Goal: Task Accomplishment & Management: Use online tool/utility

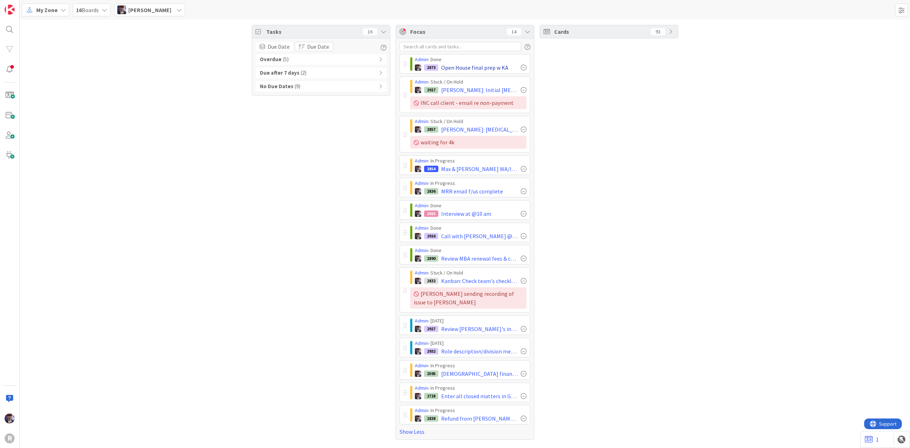
click at [523, 67] on div at bounding box center [524, 68] width 6 height 6
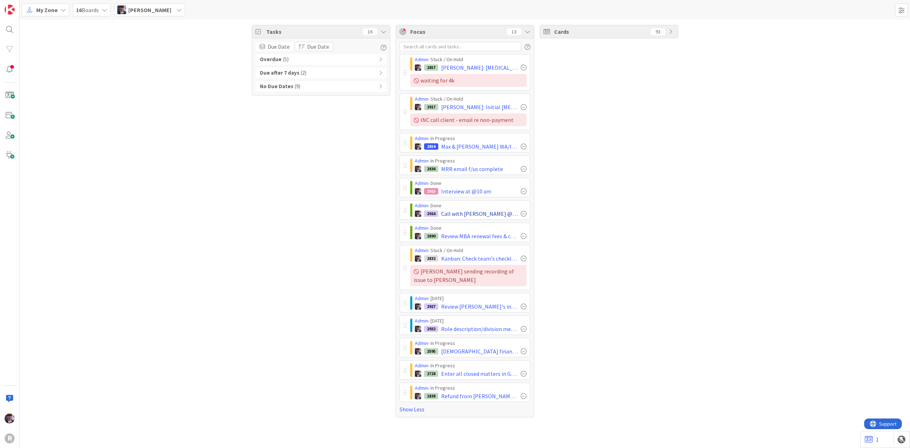
click at [523, 216] on div at bounding box center [524, 214] width 6 height 6
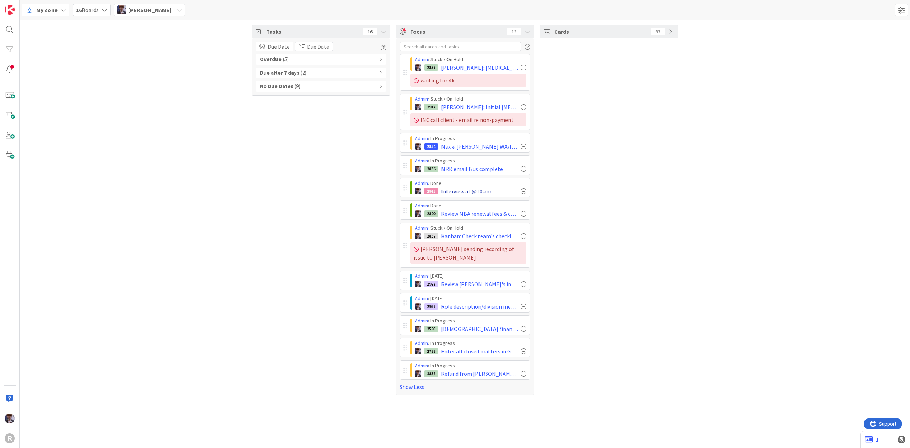
click at [521, 194] on div at bounding box center [524, 191] width 6 height 6
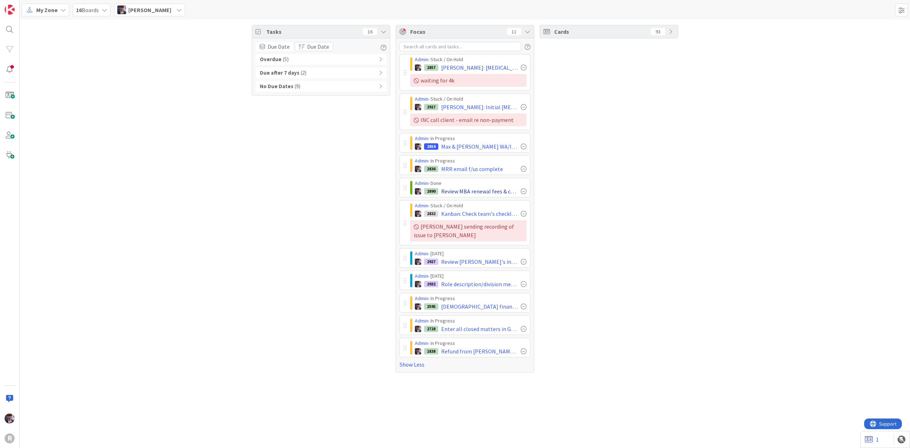
click at [522, 191] on div at bounding box center [524, 191] width 6 height 6
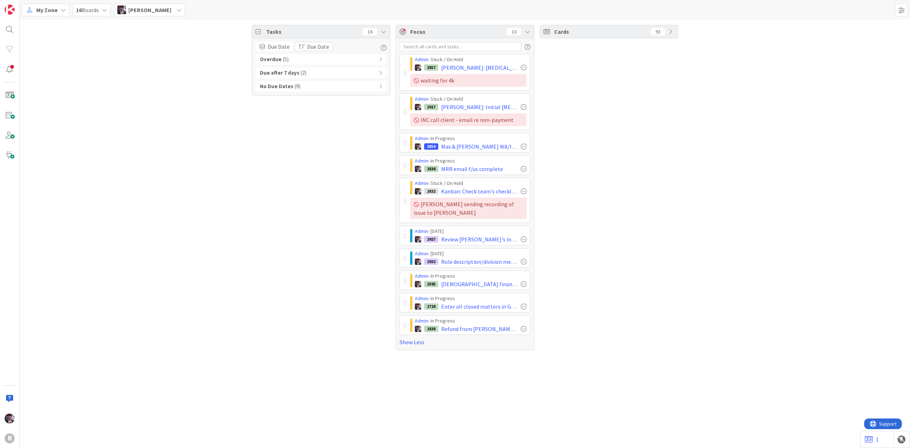
click at [561, 161] on div "Cards 93" at bounding box center [609, 187] width 139 height 325
click at [154, 9] on span "[PERSON_NAME]" at bounding box center [149, 10] width 43 height 9
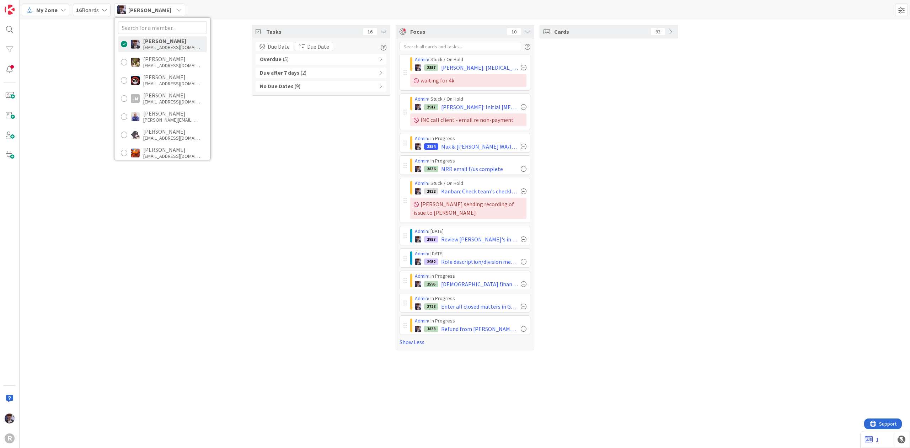
click at [59, 5] on div "My Zone" at bounding box center [46, 10] width 48 height 13
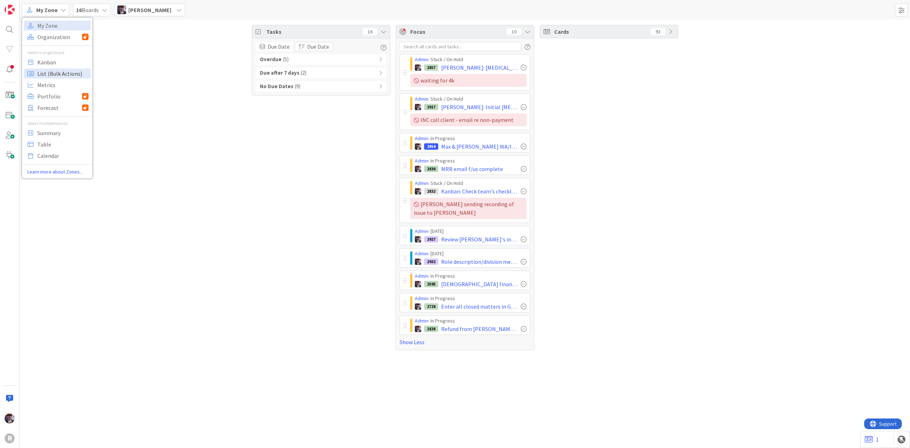
click at [58, 68] on span "List (Bulk Actions)" at bounding box center [62, 73] width 51 height 11
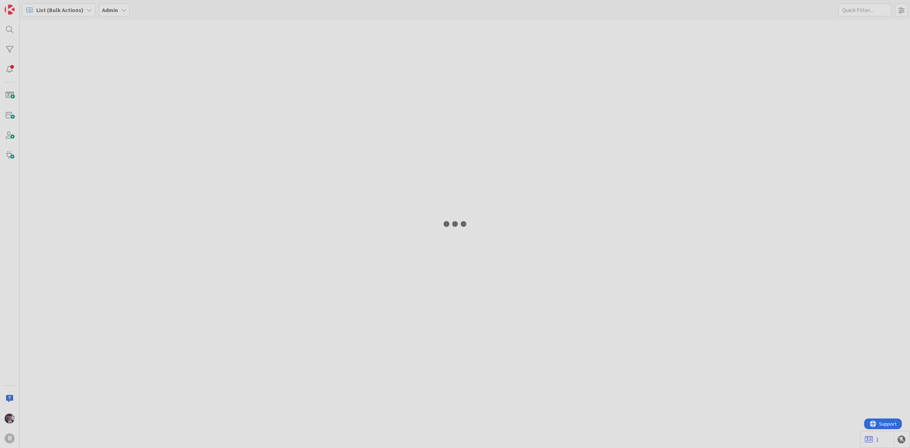
click at [58, 68] on div at bounding box center [455, 224] width 910 height 448
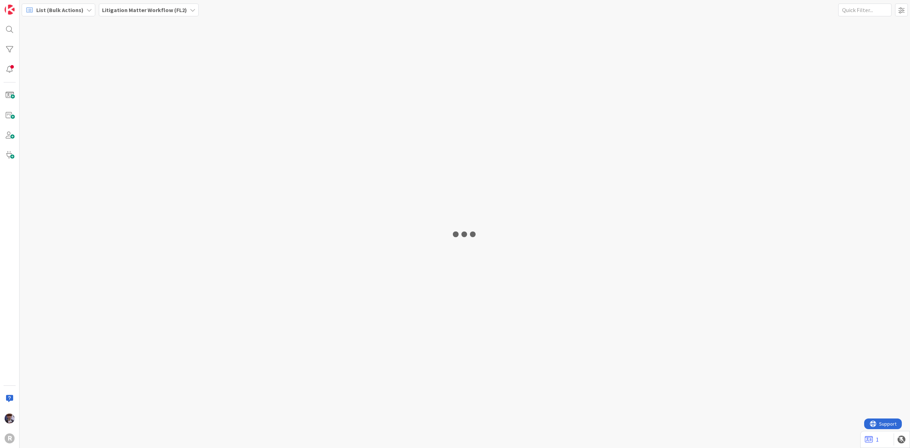
click at [69, 6] on span "List (Bulk Actions)" at bounding box center [59, 10] width 47 height 9
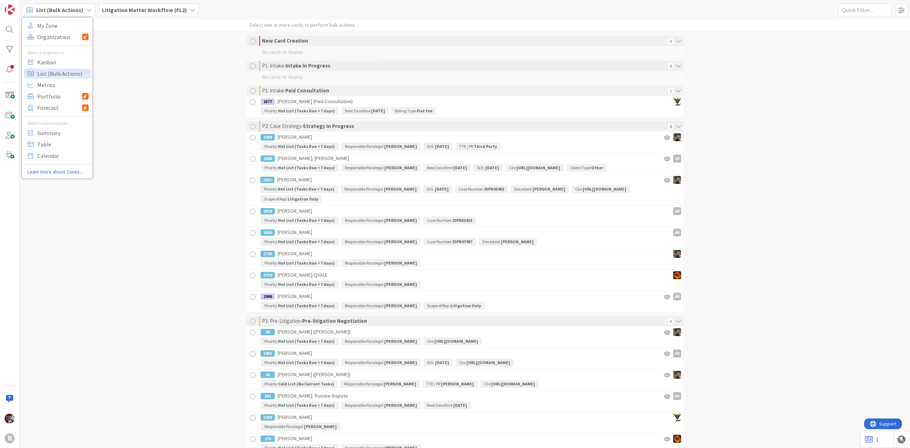
click at [63, 54] on div "Select a single board" at bounding box center [57, 52] width 70 height 6
click at [62, 62] on span "Kanban" at bounding box center [62, 62] width 51 height 11
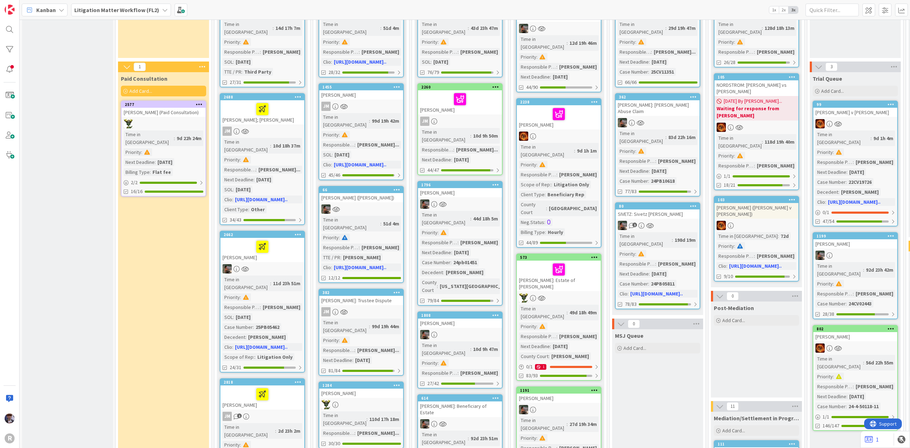
click at [132, 0] on div "Kanban My Zone Organization Select a single board Kanban List (Bulk Actions) Me…" at bounding box center [465, 10] width 891 height 20
click at [134, 16] on div "Kanban My Zone Organization Select a single board Kanban List (Bulk Actions) Me…" at bounding box center [465, 10] width 891 height 20
click at [134, 11] on b "Litigation Matter Workflow (FL2)" at bounding box center [116, 9] width 85 height 7
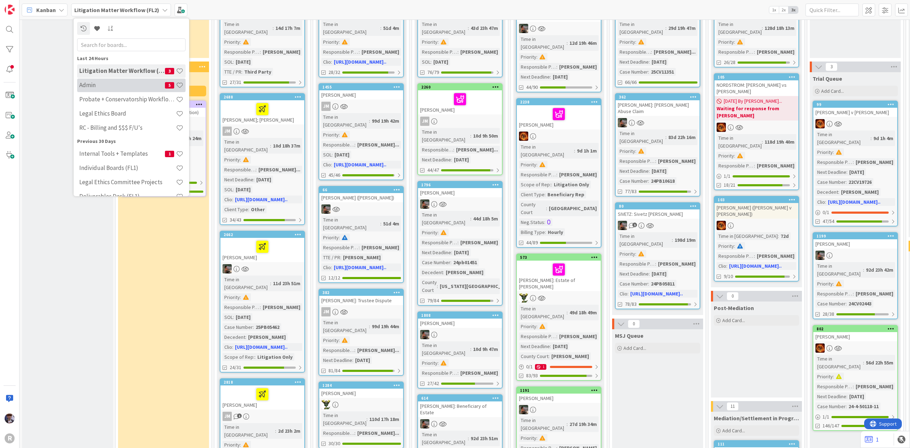
click at [113, 86] on h4 "Admin" at bounding box center [122, 84] width 86 height 7
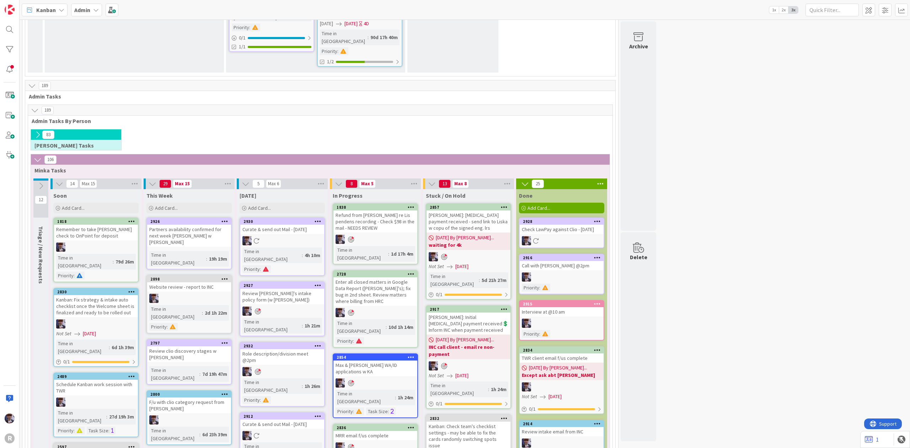
scroll to position [1160, 0]
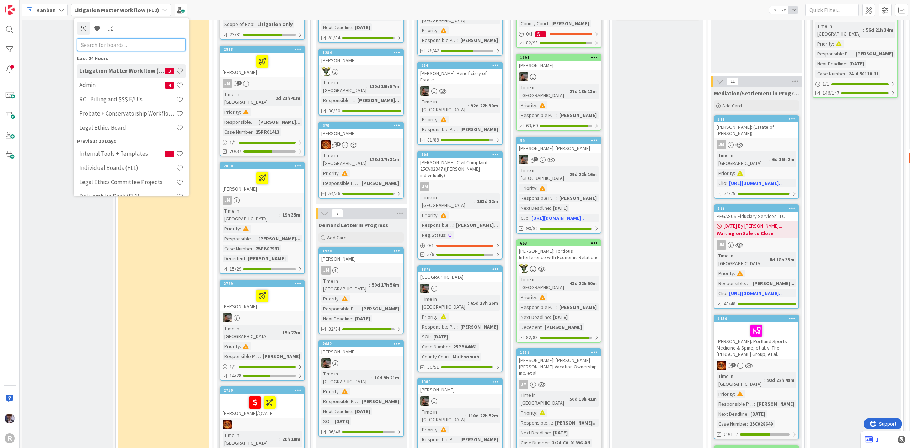
scroll to position [142, 0]
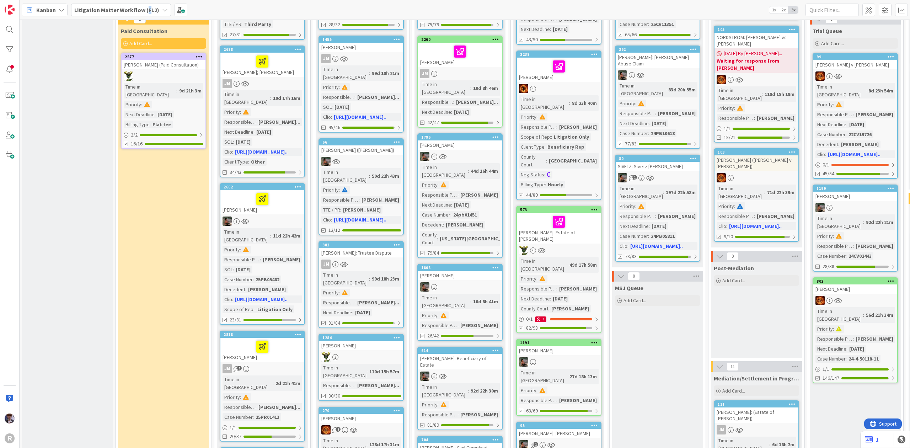
click at [145, 9] on b "Litigation Matter Workflow (FL2)" at bounding box center [116, 9] width 85 height 7
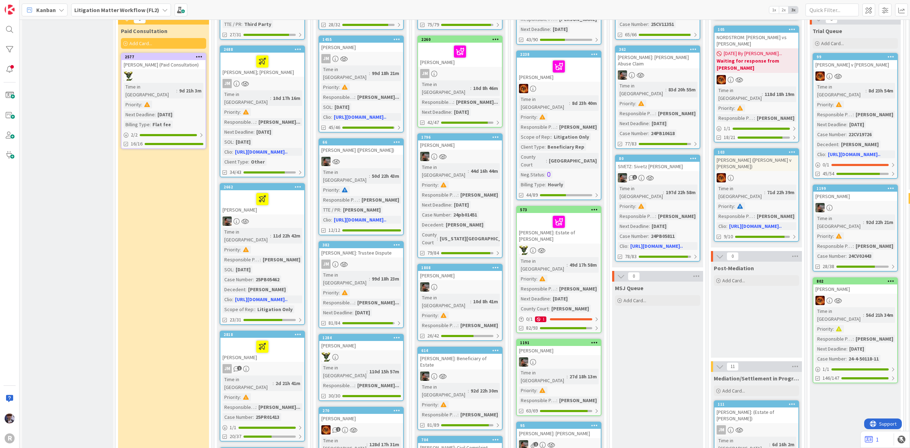
click at [122, 4] on div "Litigation Matter Workflow (FL2)" at bounding box center [121, 10] width 100 height 13
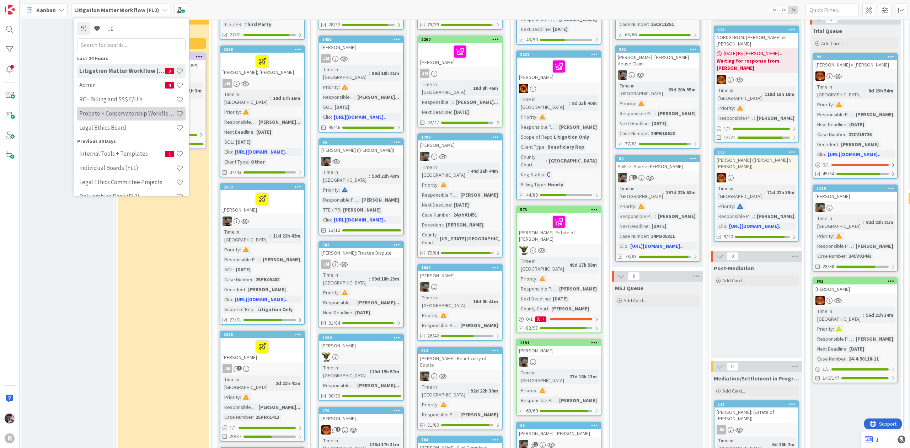
click at [119, 111] on h4 "Probate + Conservatorship Workflow (FL2)" at bounding box center [127, 113] width 97 height 7
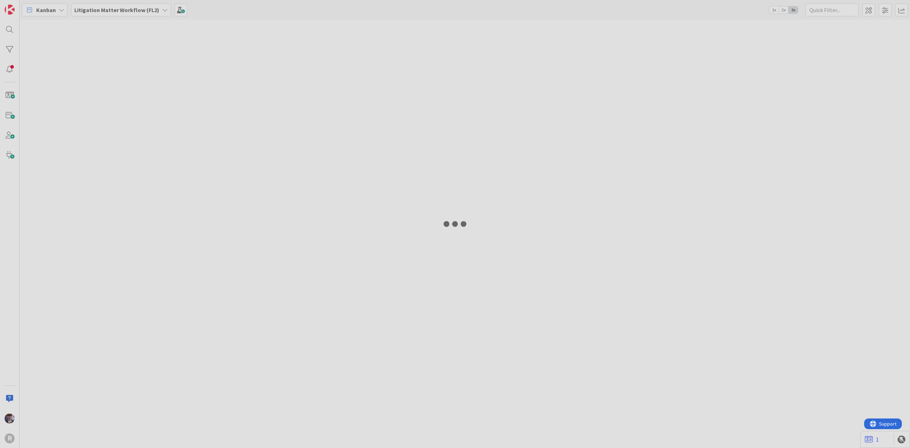
type input "killen"
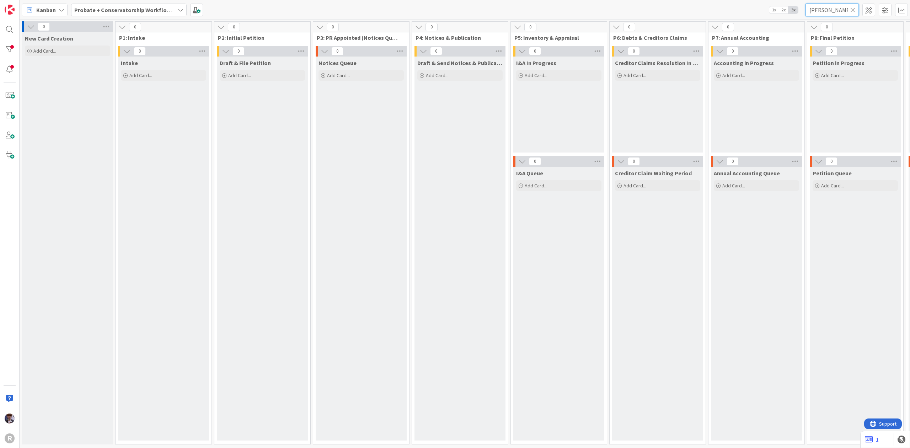
drag, startPoint x: 824, startPoint y: 14, endPoint x: 747, endPoint y: 17, distance: 76.9
click at [747, 17] on div "Kanban Probate + Conservatorship Workflow (FL2) 1x 2x 3x killen" at bounding box center [465, 10] width 891 height 20
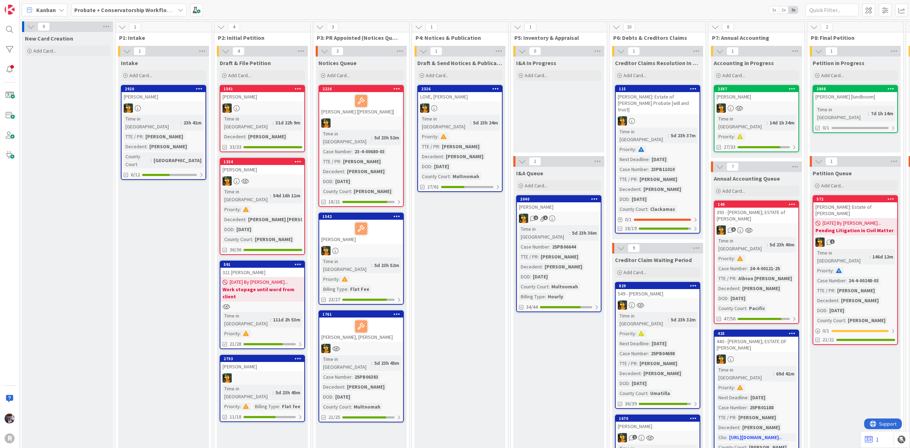
click at [154, 101] on link "2920 BERRYMAN, Dana Time in Column : 23h 41m TTE / PR : Dana Berryman Decedent …" at bounding box center [163, 132] width 85 height 95
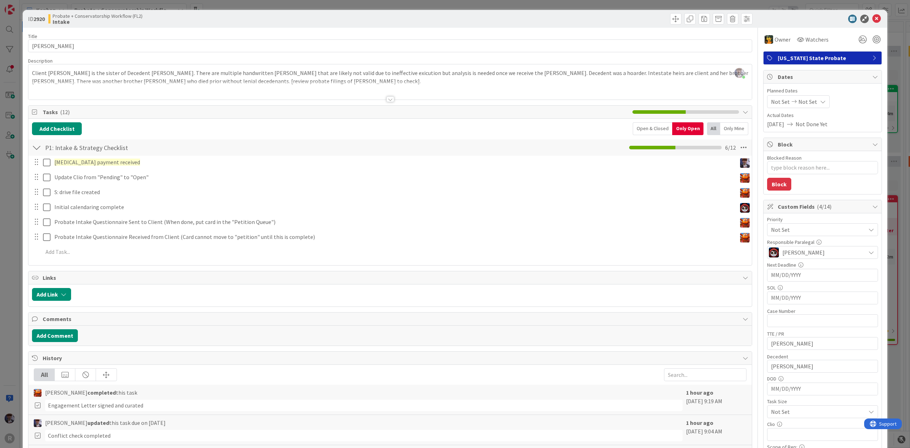
click at [645, 128] on div "Open & Closed" at bounding box center [652, 128] width 39 height 13
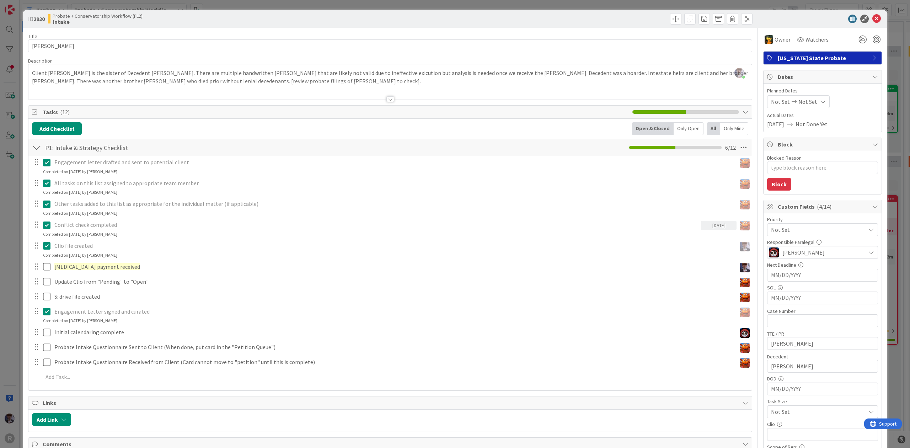
click at [7, 206] on div "ID 2920 Probate + Conservatorship Workflow (FL2) Intake Title 14 / 128 BERRYMAN…" at bounding box center [455, 224] width 910 height 448
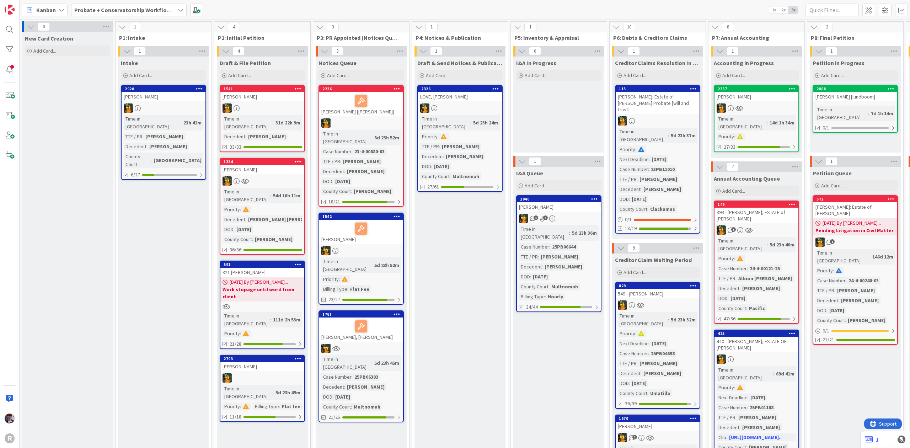
click at [165, 106] on div at bounding box center [164, 107] width 84 height 9
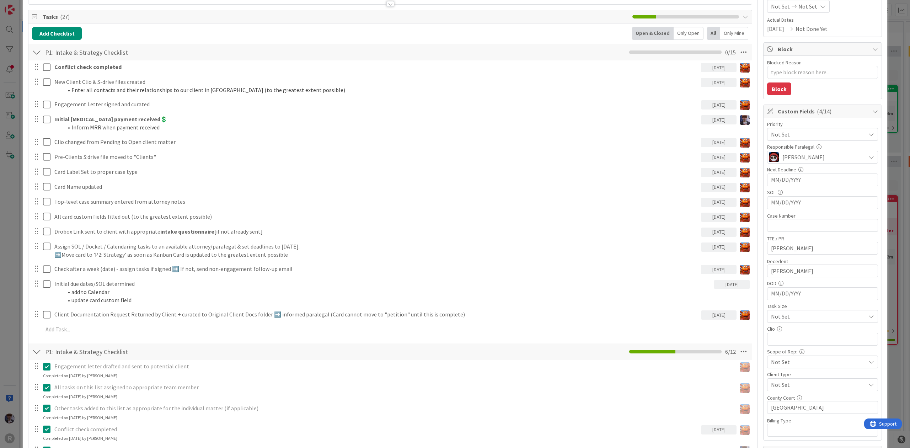
scroll to position [95, 0]
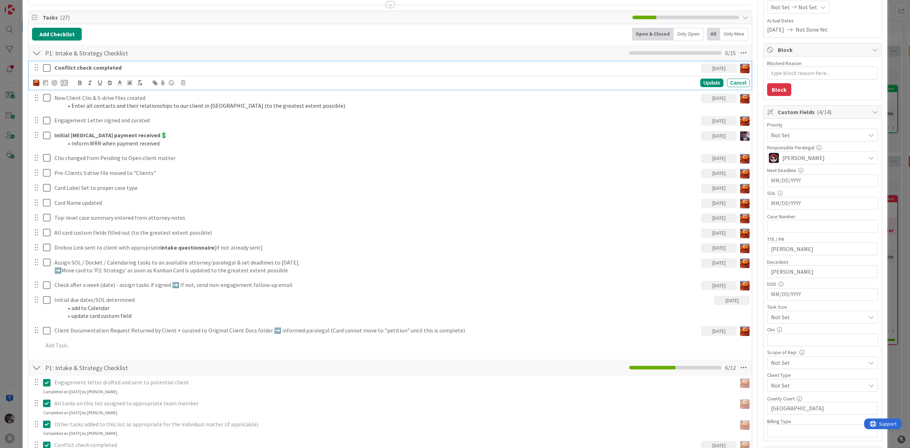
click at [48, 68] on icon at bounding box center [46, 68] width 7 height 9
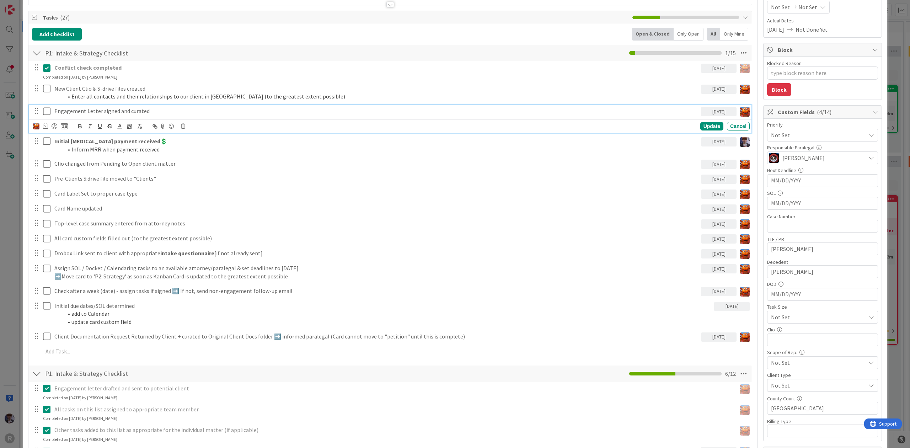
click at [49, 112] on icon at bounding box center [46, 111] width 7 height 9
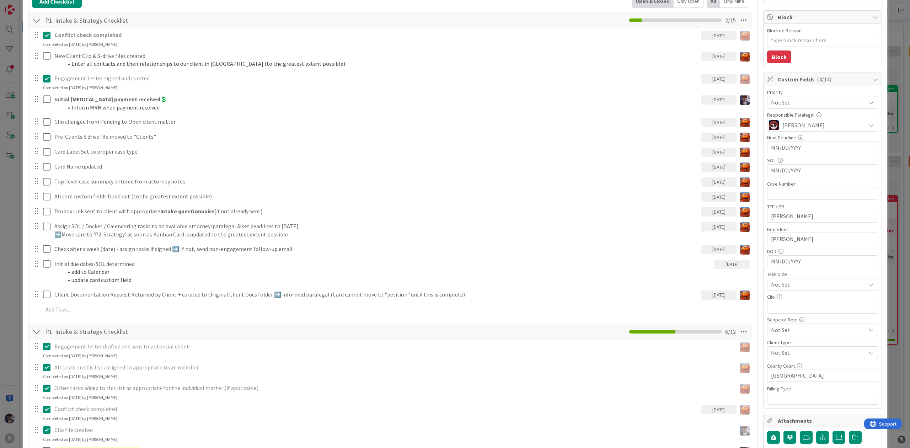
scroll to position [142, 0]
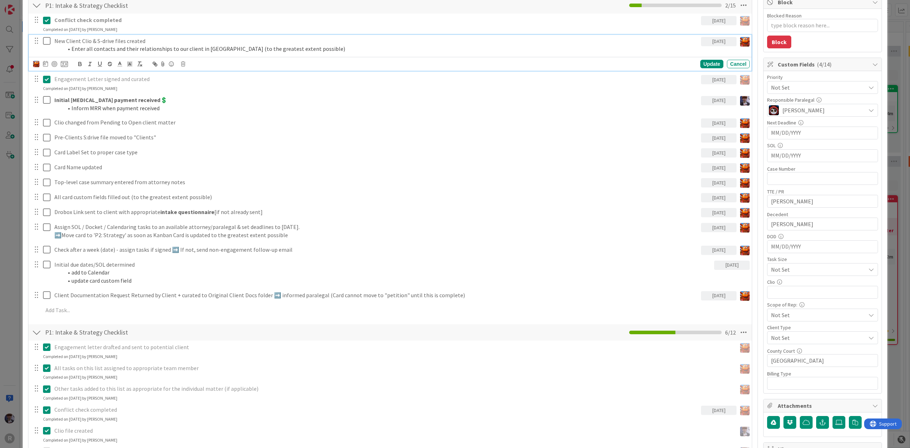
click at [47, 44] on icon at bounding box center [46, 41] width 7 height 9
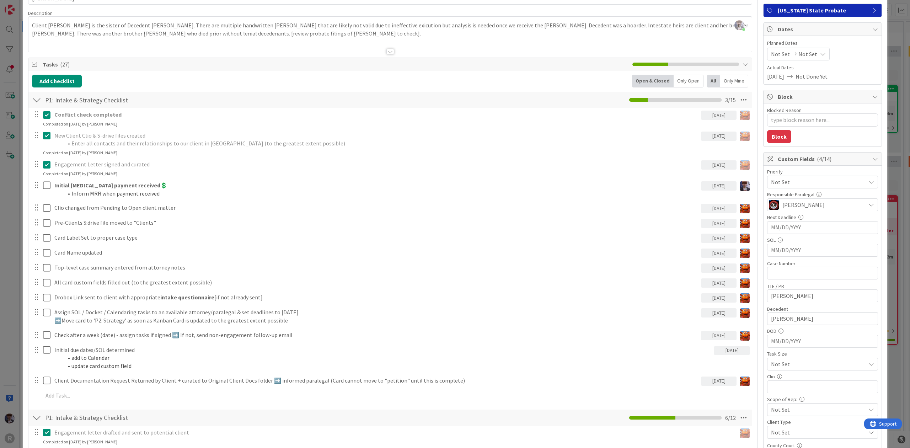
scroll to position [47, 0]
click at [688, 79] on div "Only Open" at bounding box center [689, 81] width 30 height 13
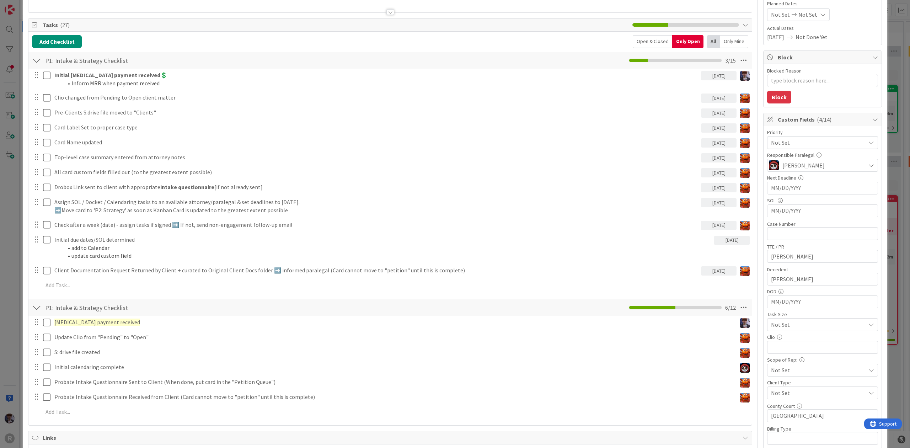
scroll to position [142, 0]
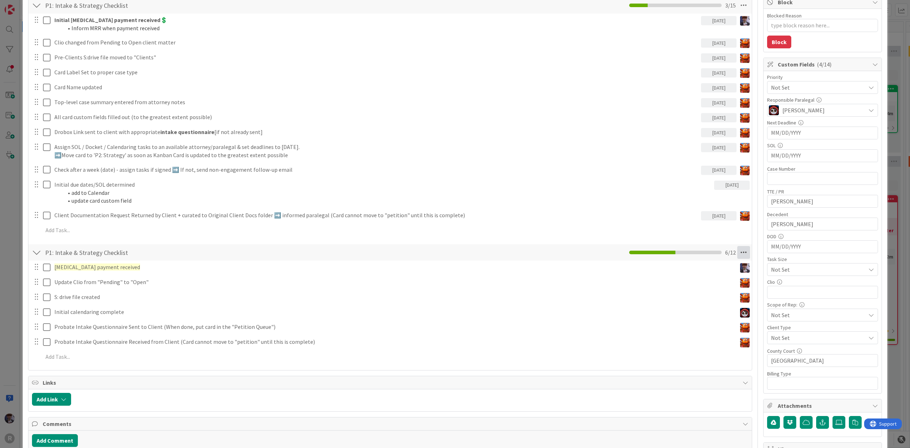
click at [738, 251] on icon at bounding box center [744, 252] width 13 height 13
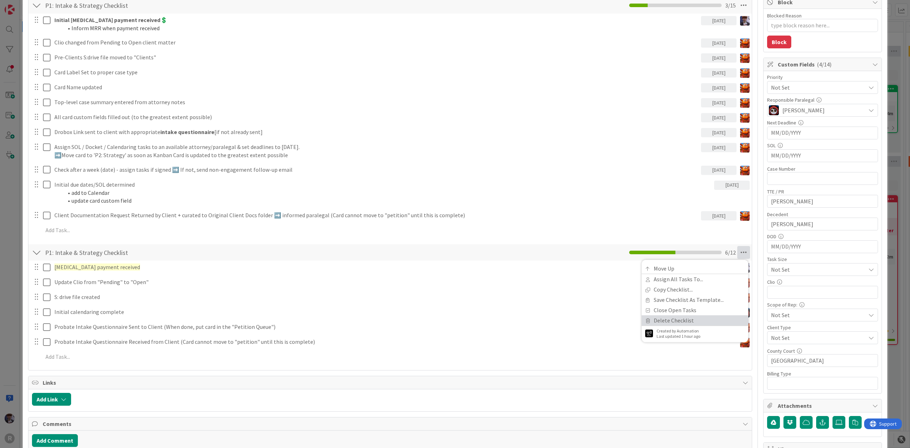
click at [670, 323] on link "Delete Checklist" at bounding box center [695, 320] width 107 height 10
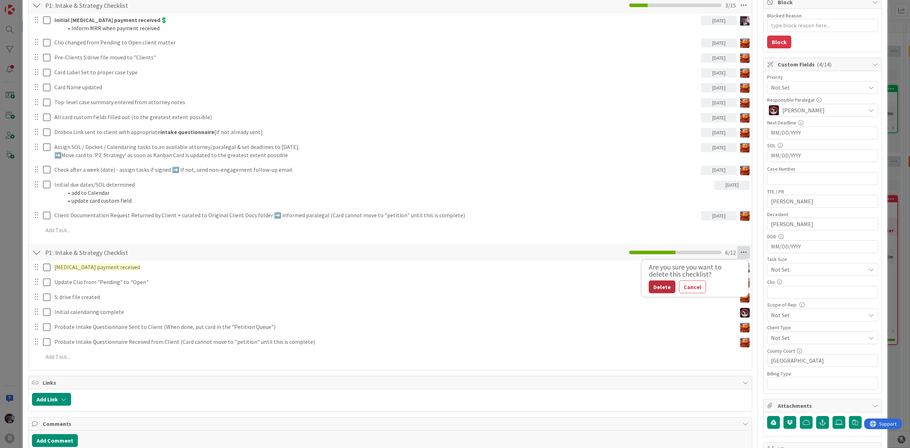
click at [654, 290] on button "Delete" at bounding box center [662, 287] width 27 height 13
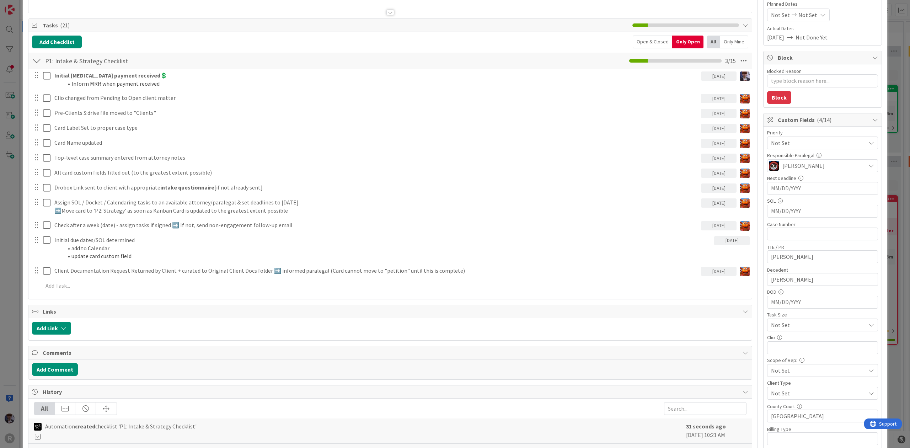
scroll to position [0, 0]
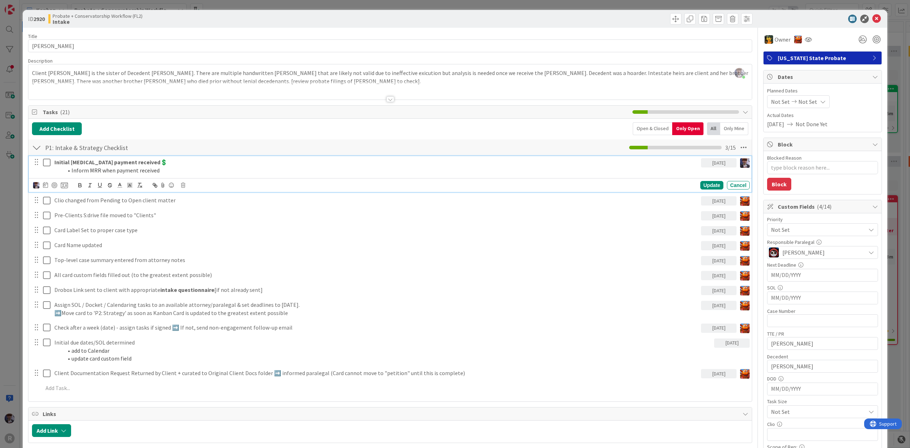
click at [121, 160] on strong "Initial retainer payment received💲" at bounding box center [110, 162] width 113 height 7
click at [46, 188] on icon at bounding box center [45, 185] width 5 height 6
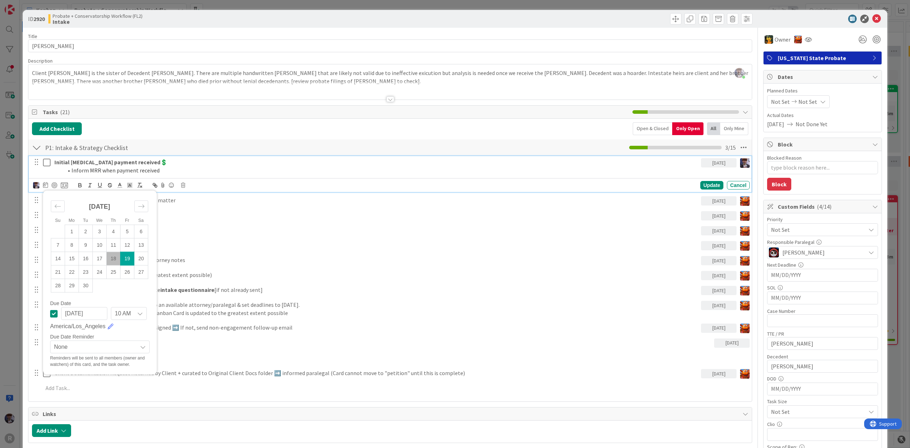
click at [126, 258] on td "19" at bounding box center [128, 259] width 14 height 14
click at [53, 185] on div at bounding box center [55, 185] width 6 height 6
click at [67, 186] on icon at bounding box center [64, 185] width 7 height 6
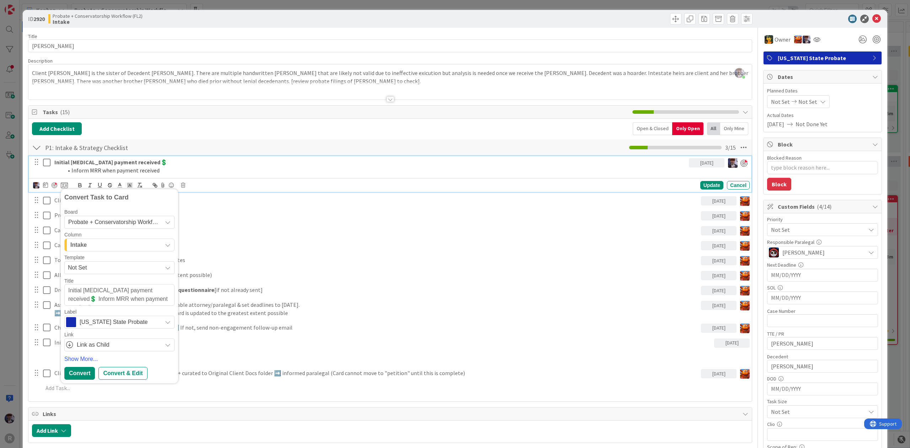
click at [144, 224] on span "Probate + Conservatorship Workflow (FL2)" at bounding box center [122, 222] width 108 height 6
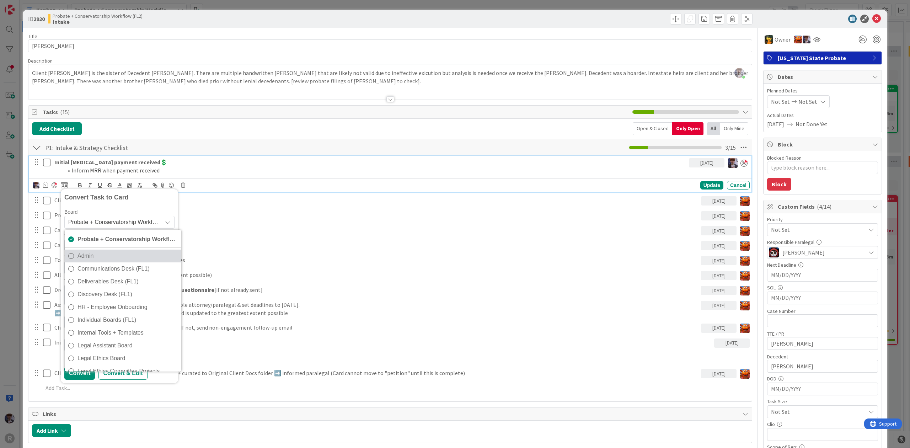
click at [123, 252] on span "Admin" at bounding box center [128, 256] width 100 height 11
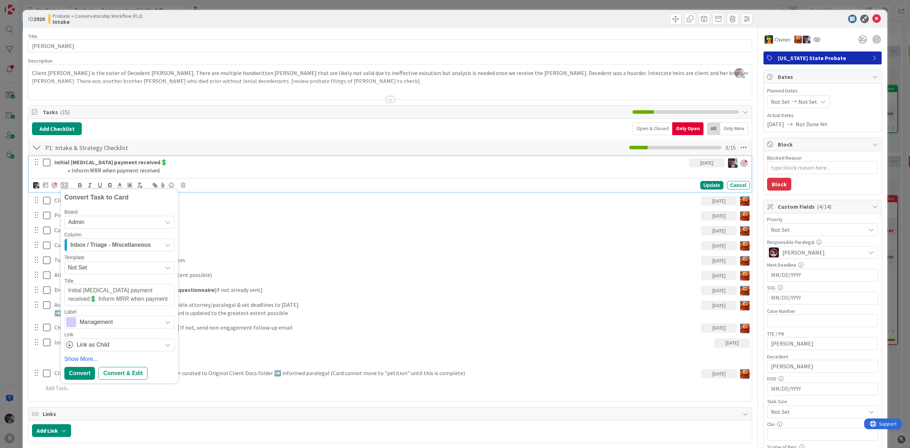
click at [123, 243] on span "Inbox / Triage - Miscellaneous" at bounding box center [110, 244] width 81 height 9
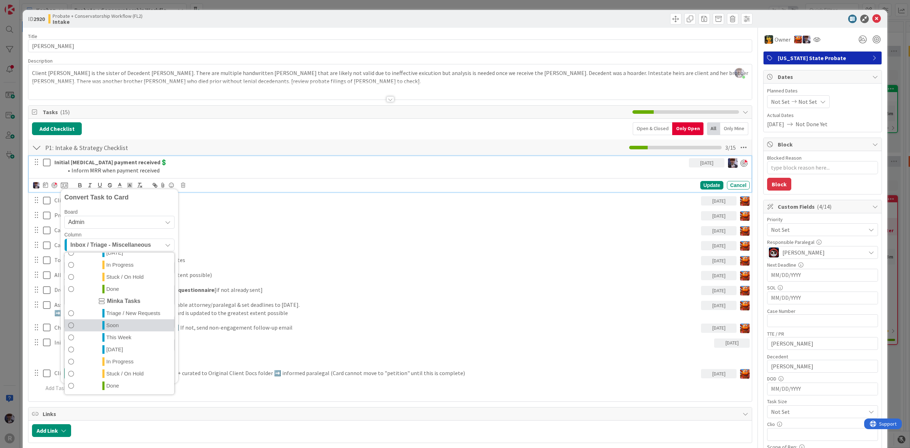
scroll to position [154, 0]
click at [123, 384] on link "Done" at bounding box center [120, 385] width 110 height 12
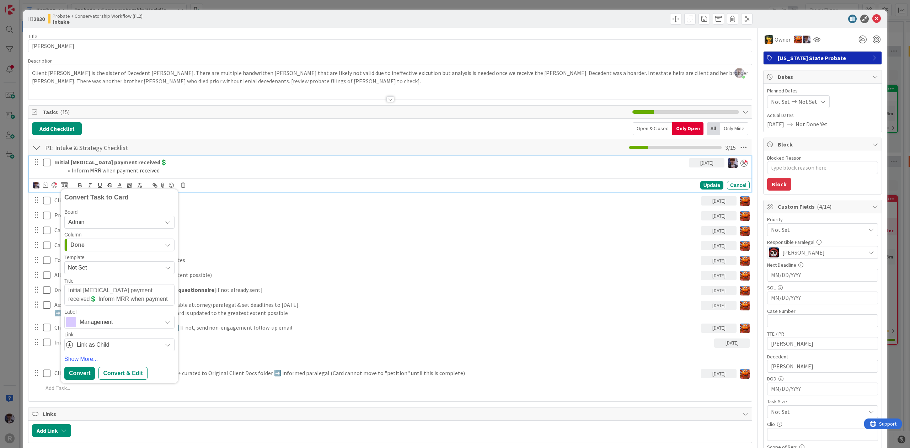
click at [99, 325] on span "Management" at bounding box center [119, 322] width 79 height 10
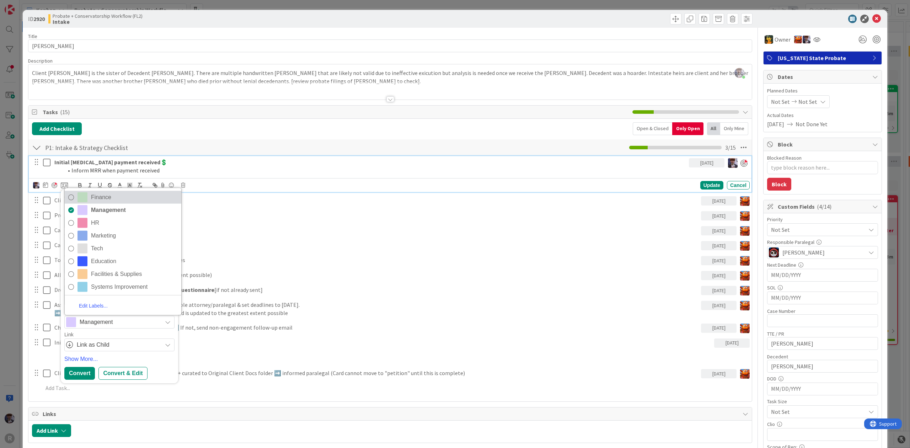
click at [106, 203] on span "Finance" at bounding box center [134, 197] width 87 height 11
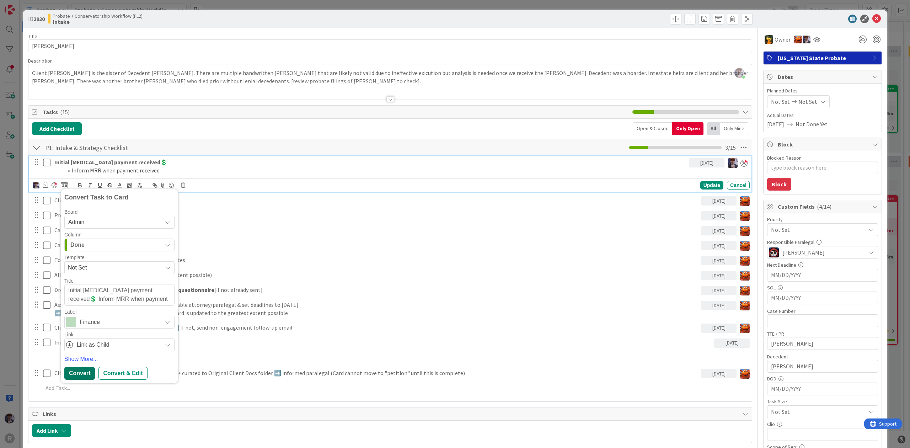
click at [83, 376] on div "Convert" at bounding box center [79, 373] width 31 height 13
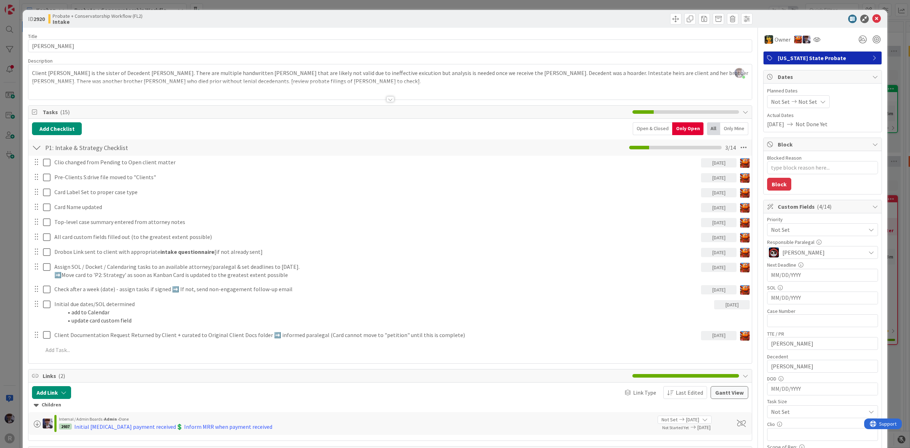
type textarea "x"
